Goal: Find contact information: Find contact information

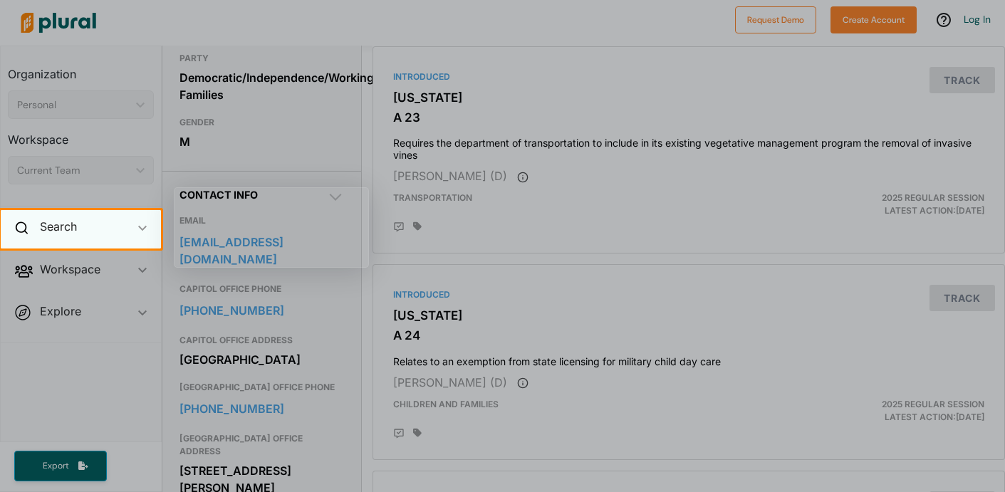
click at [123, 222] on div "Search ic_keyboard_arrow_down" at bounding box center [81, 229] width 160 height 38
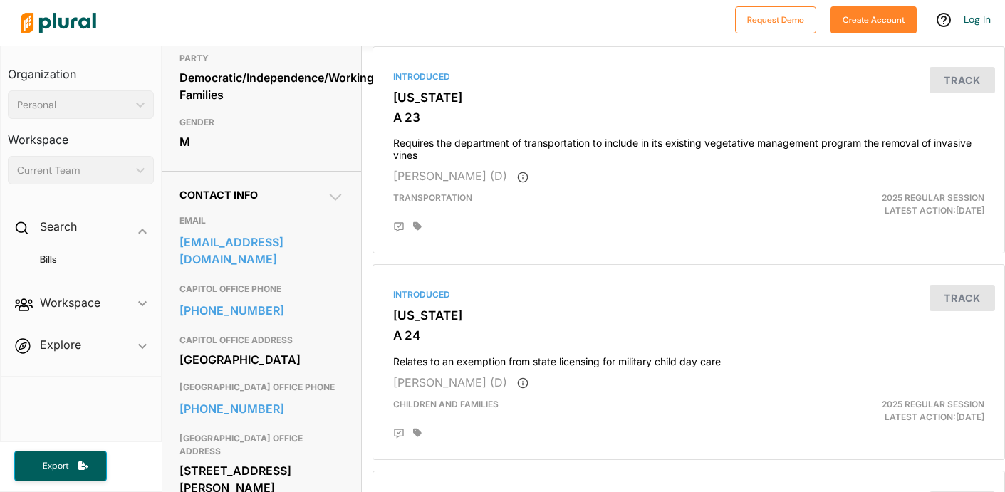
click at [81, 271] on div "Bills" at bounding box center [81, 265] width 160 height 33
click at [61, 264] on h4 "Bills" at bounding box center [84, 260] width 125 height 14
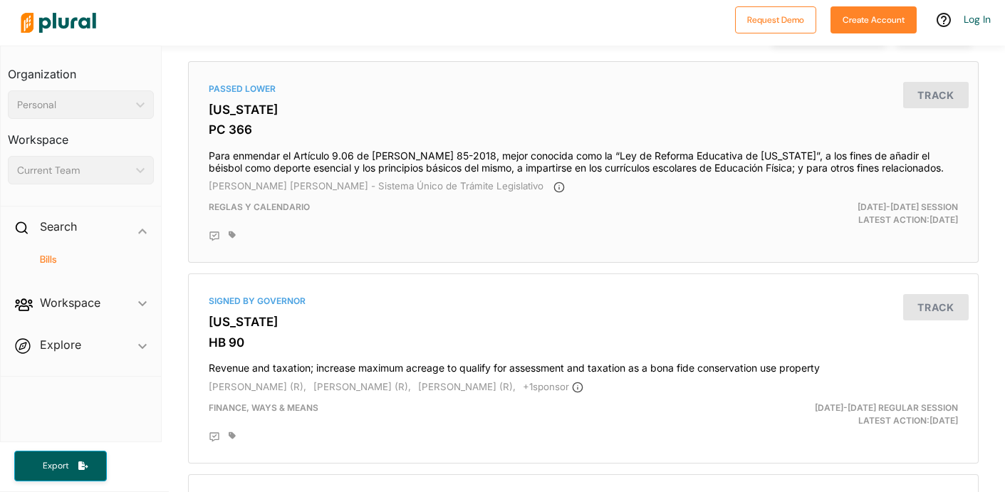
scroll to position [112, 0]
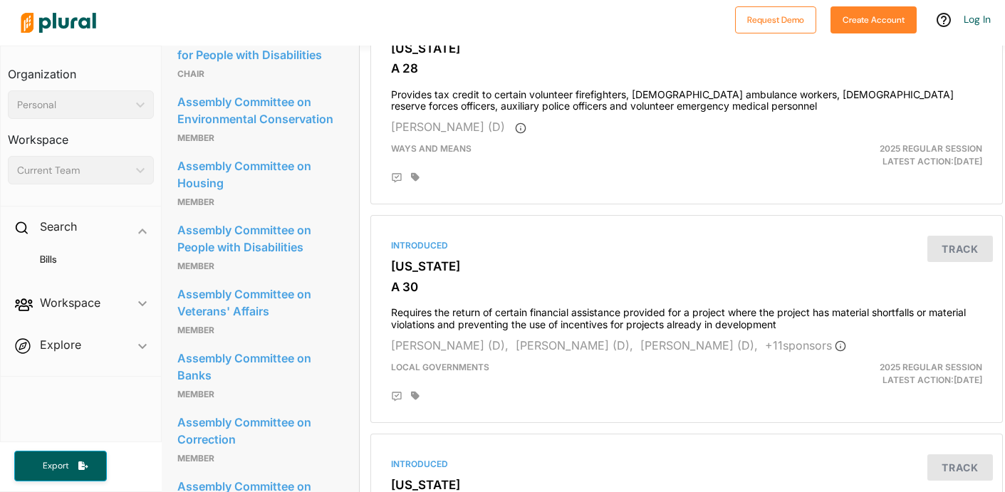
scroll to position [1030, 2]
click at [111, 301] on span "Workspace ic_keyboard_arrow_down Members Bills Tags Saved Searches Activity" at bounding box center [81, 305] width 160 height 38
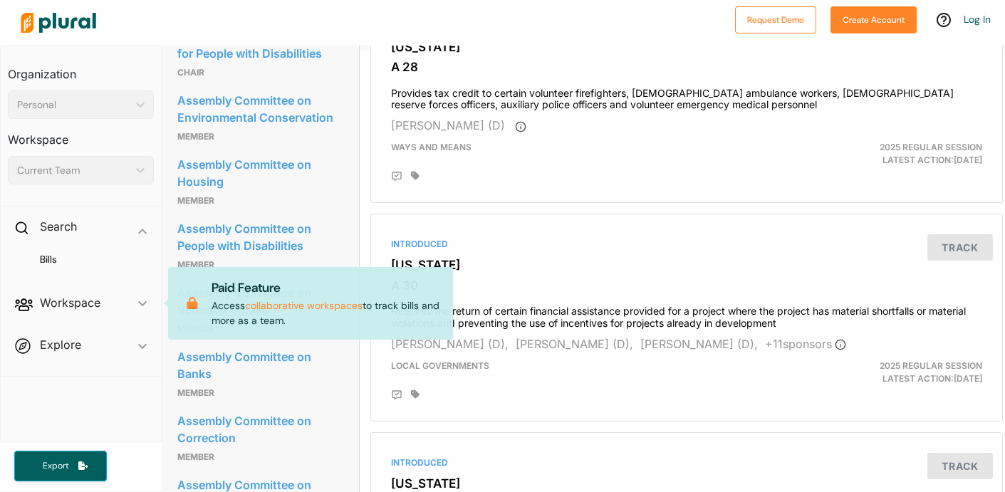
click at [73, 304] on span "Workspace ic_keyboard_arrow_down Members Bills Tags Saved Searches Activity Pai…" at bounding box center [81, 305] width 160 height 38
click at [138, 301] on span "Workspace ic_keyboard_arrow_down Members Bills Tags Saved Searches Activity Pai…" at bounding box center [81, 305] width 160 height 38
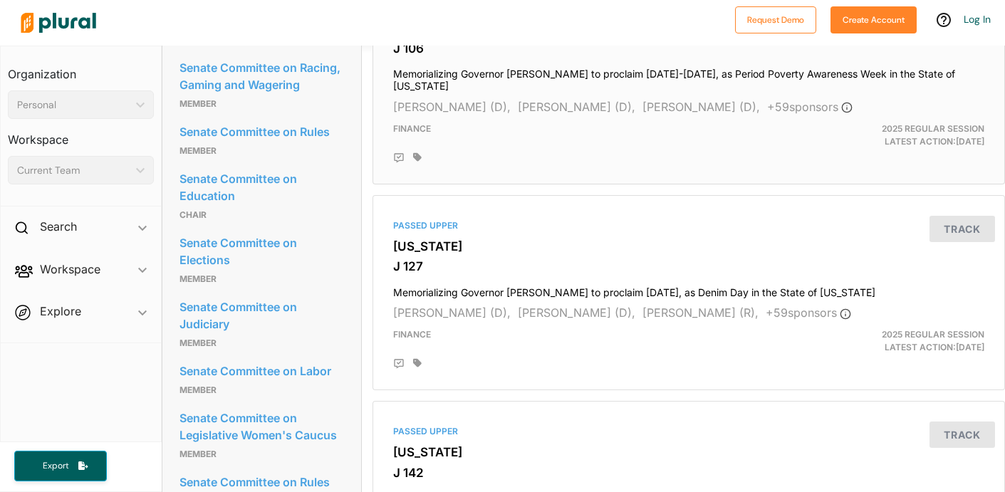
scroll to position [1255, 0]
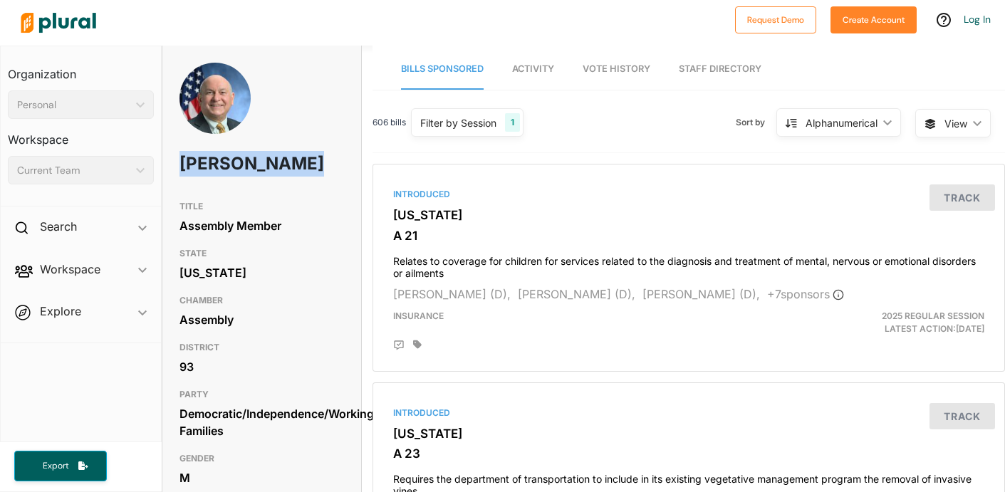
drag, startPoint x: 245, startPoint y: 191, endPoint x: 175, endPoint y: 157, distance: 77.4
click at [175, 157] on div "[PERSON_NAME]" at bounding box center [261, 128] width 199 height 131
copy h1 "[PERSON_NAME]"
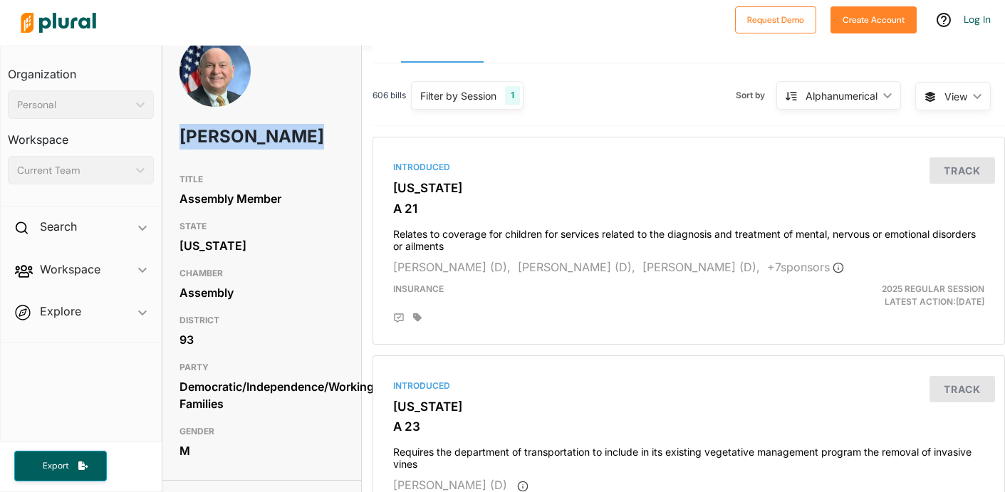
scroll to position [42, 0]
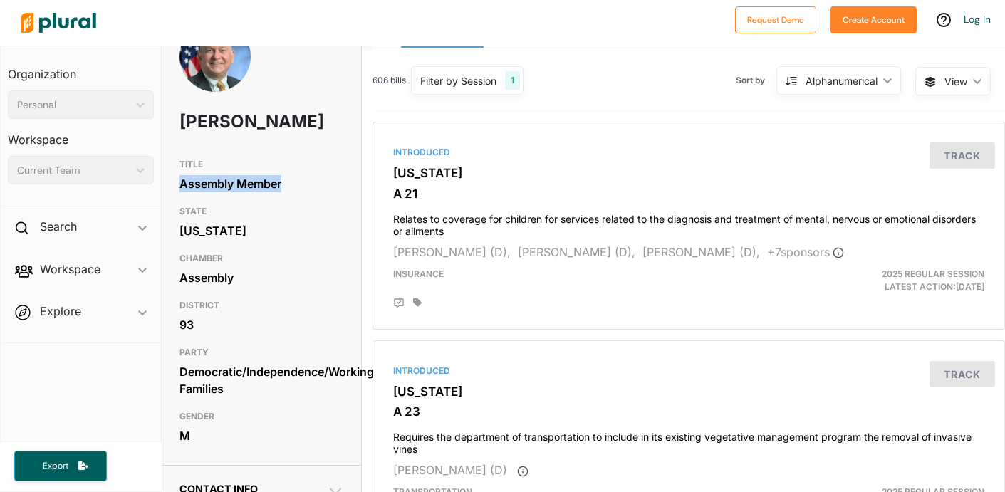
drag, startPoint x: 285, startPoint y: 212, endPoint x: 175, endPoint y: 212, distance: 110.4
click at [175, 212] on div "TITLE Assembly Member STATE New York CHAMBER Assembly DISTRICT 93 PARTY Democra…" at bounding box center [261, 301] width 199 height 299
copy div "Assembly Member"
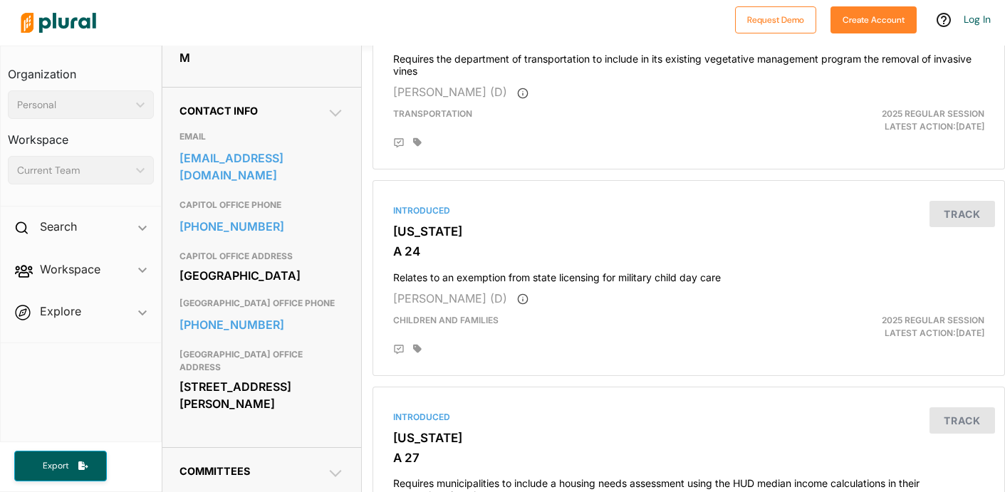
scroll to position [427, 0]
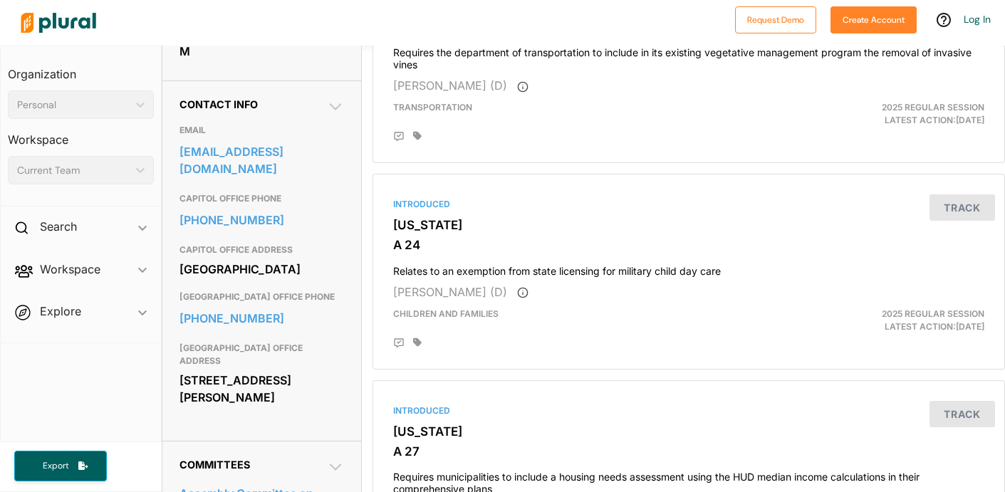
drag, startPoint x: 284, startPoint y: 299, endPoint x: 168, endPoint y: 281, distance: 116.7
click at [168, 281] on div "Contact Info EMAIL burdickc@nyassembly.gov CAPITOL OFFICE PHONE 518-455-5397 CA…" at bounding box center [261, 261] width 199 height 361
copy div "[GEOGRAPHIC_DATA]"
